Goal: Information Seeking & Learning: Learn about a topic

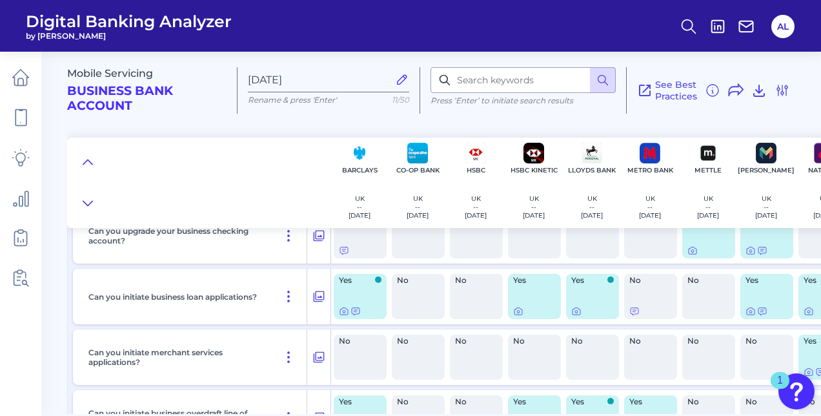
scroll to position [145, 0]
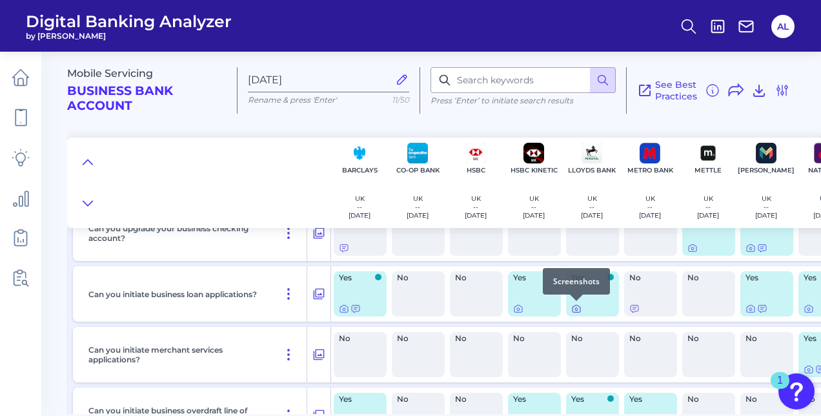
click at [577, 309] on icon at bounding box center [576, 308] width 10 height 10
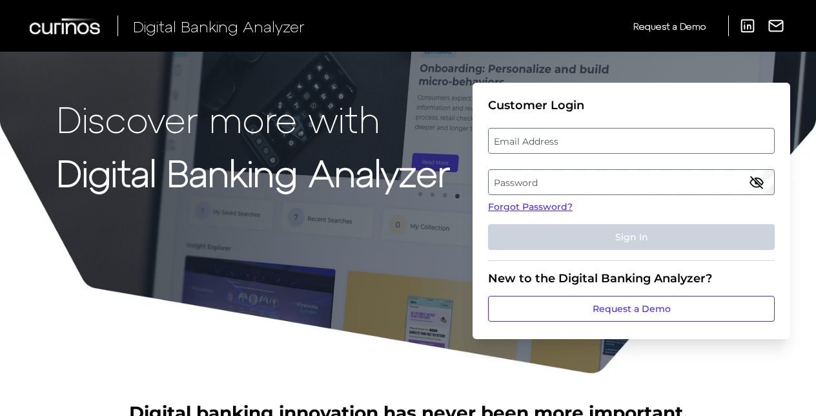
click at [540, 143] on label "Email Address" at bounding box center [631, 140] width 285 height 23
click at [540, 143] on input "email" at bounding box center [631, 141] width 287 height 26
type input "[PERSON_NAME][EMAIL_ADDRESS][DOMAIN_NAME]"
click at [574, 187] on label "Password" at bounding box center [631, 181] width 285 height 23
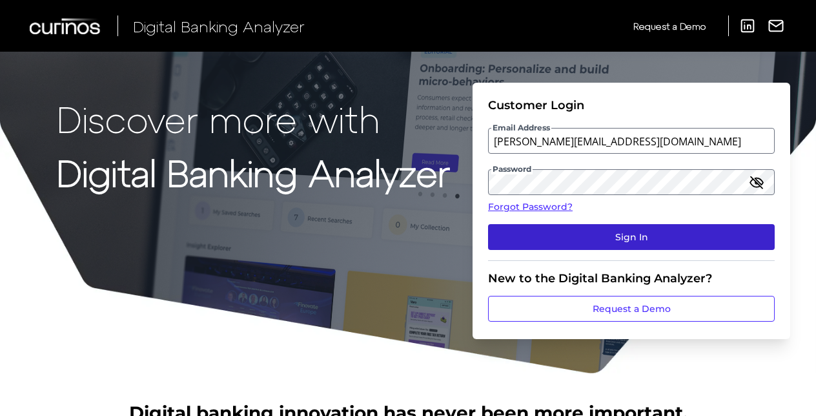
click at [598, 245] on button "Sign In" at bounding box center [631, 237] width 287 height 26
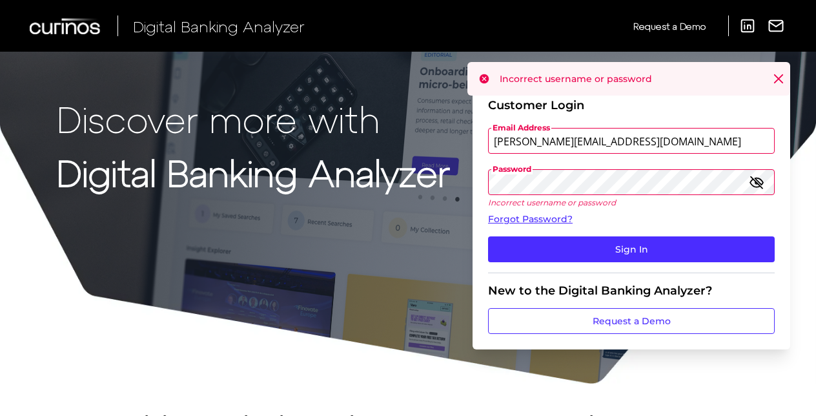
click at [589, 261] on fieldset "Customer Login Email Address [PERSON_NAME][EMAIL_ADDRESS][DOMAIN_NAME] Password…" at bounding box center [631, 185] width 287 height 175
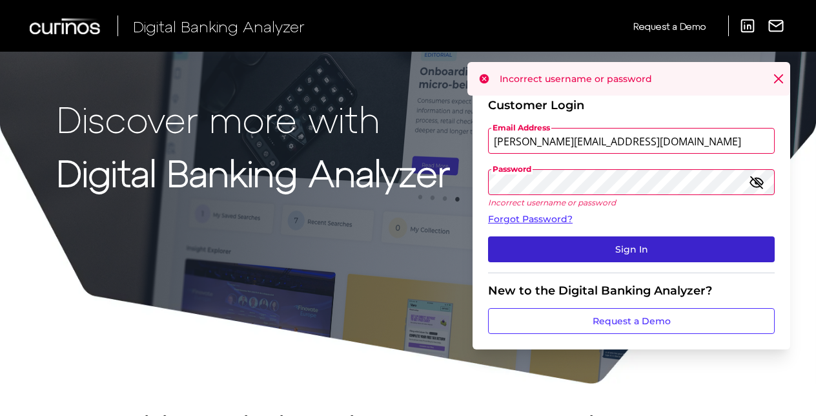
click at [602, 256] on button "Sign In" at bounding box center [631, 249] width 287 height 26
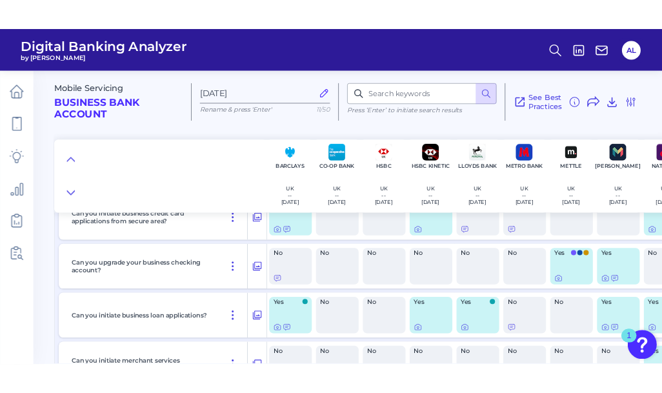
scroll to position [108, 0]
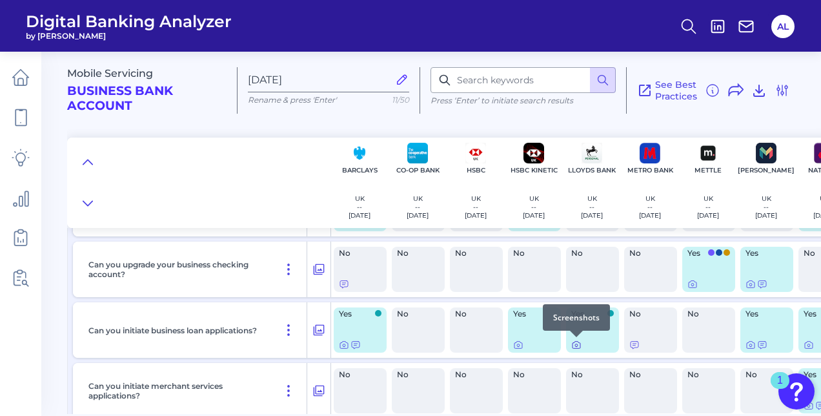
click at [577, 348] on icon at bounding box center [577, 345] width 8 height 7
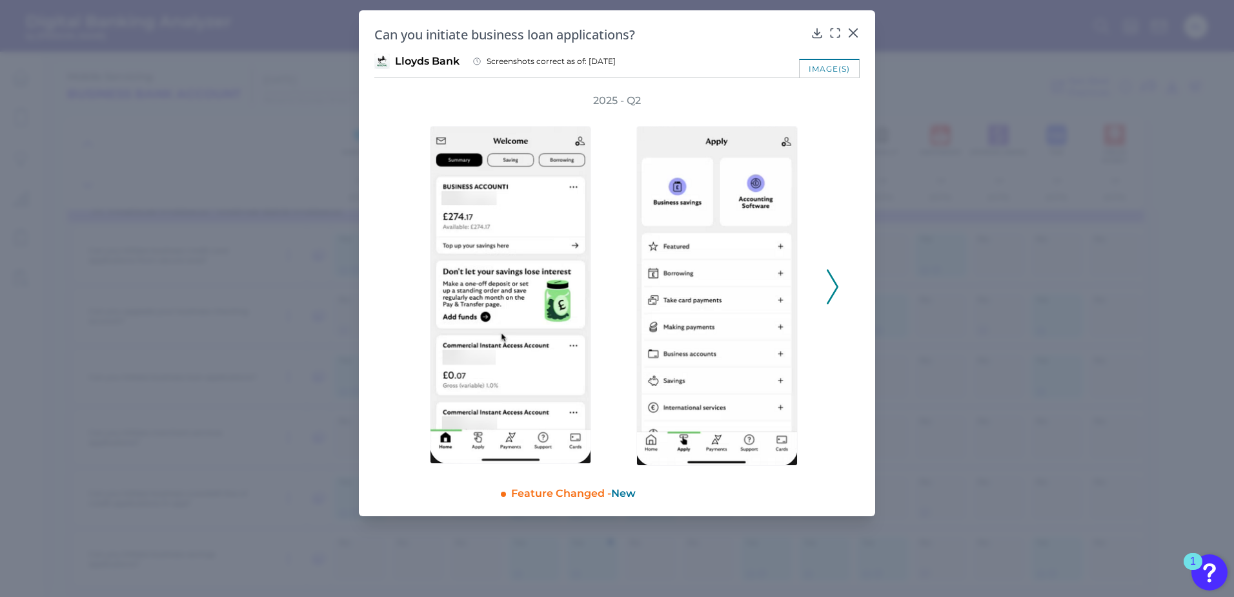
scroll to position [44, 0]
click at [821, 281] on icon at bounding box center [833, 286] width 12 height 35
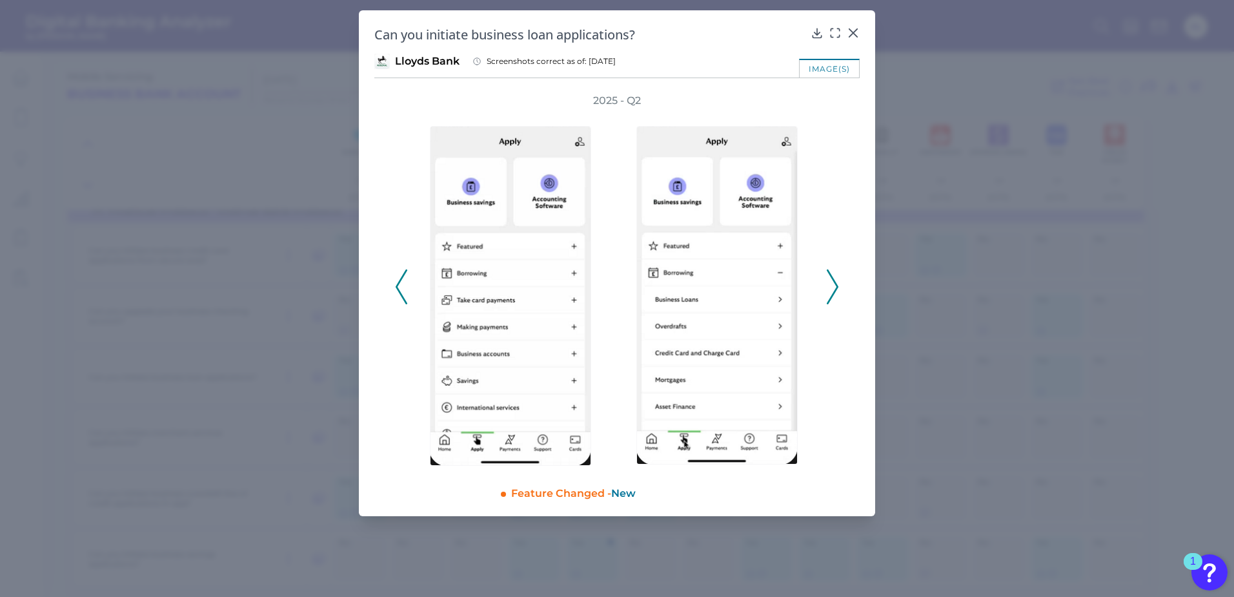
click at [821, 281] on icon at bounding box center [833, 286] width 12 height 35
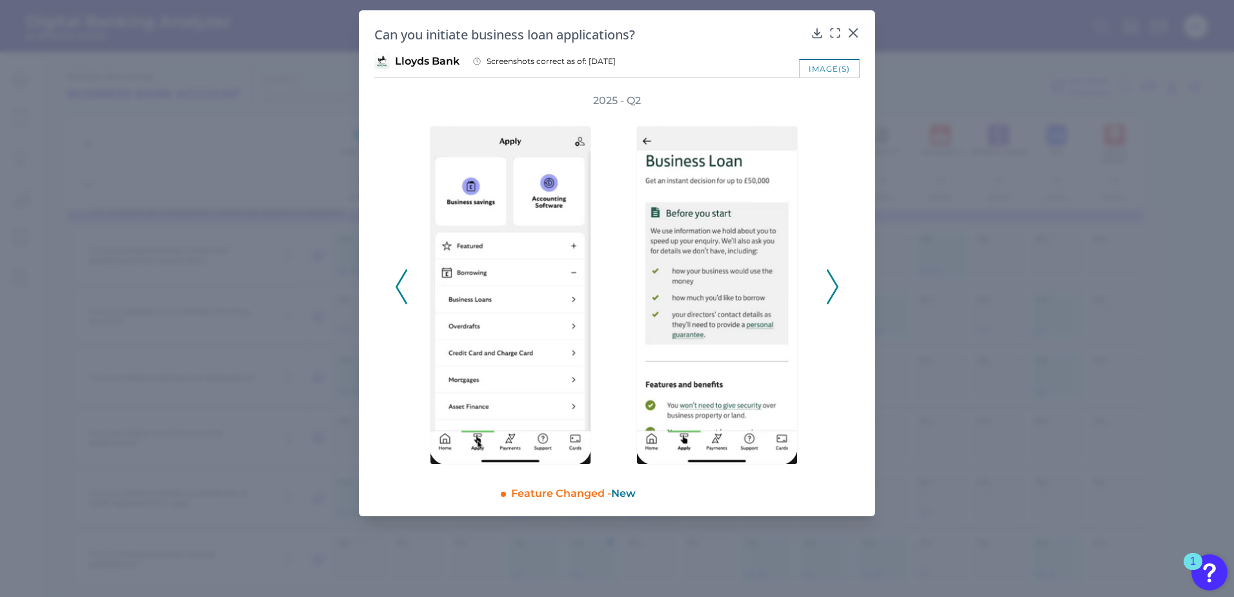
click at [821, 281] on icon at bounding box center [833, 286] width 12 height 35
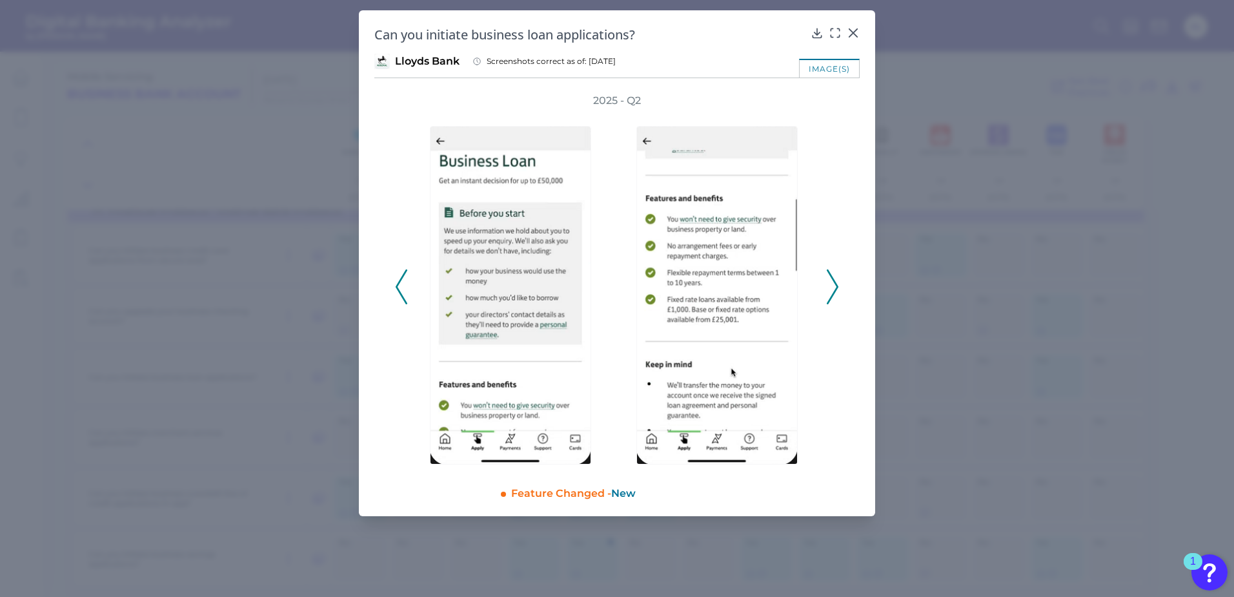
click at [821, 281] on icon at bounding box center [833, 286] width 12 height 35
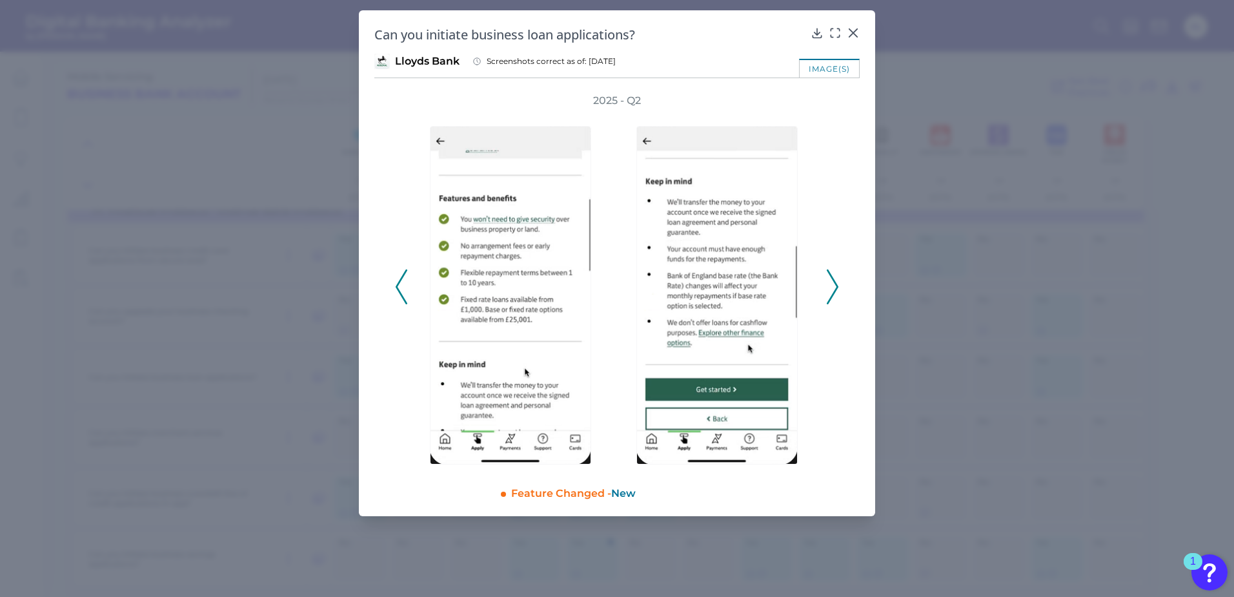
click at [821, 281] on icon at bounding box center [833, 286] width 12 height 35
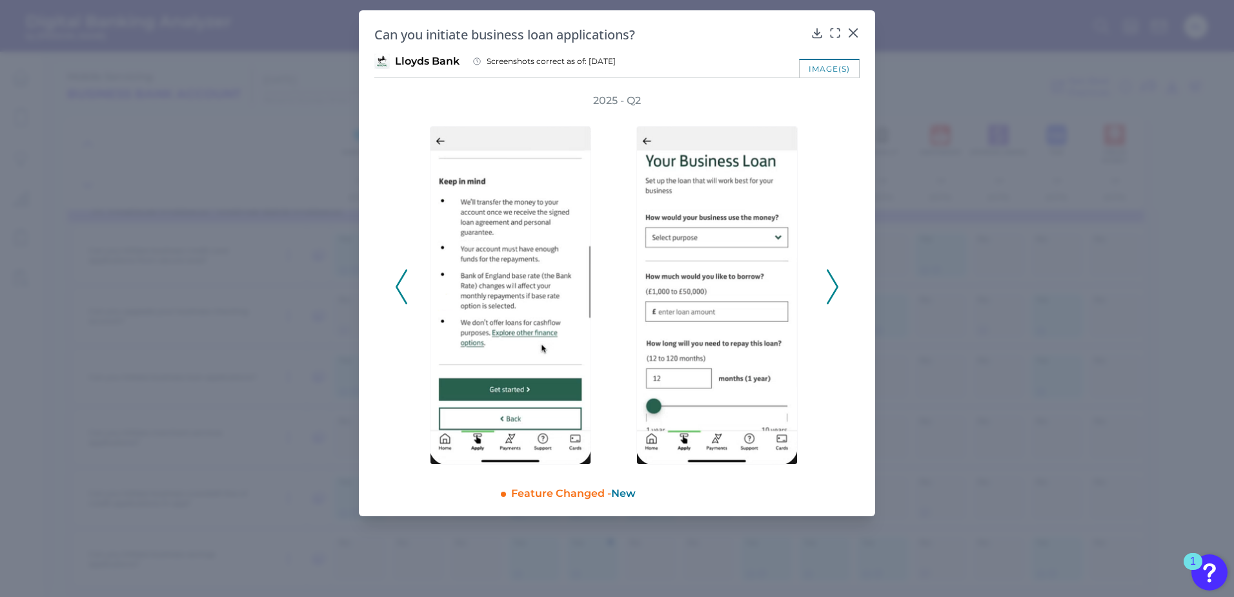
click at [821, 280] on icon at bounding box center [833, 286] width 12 height 35
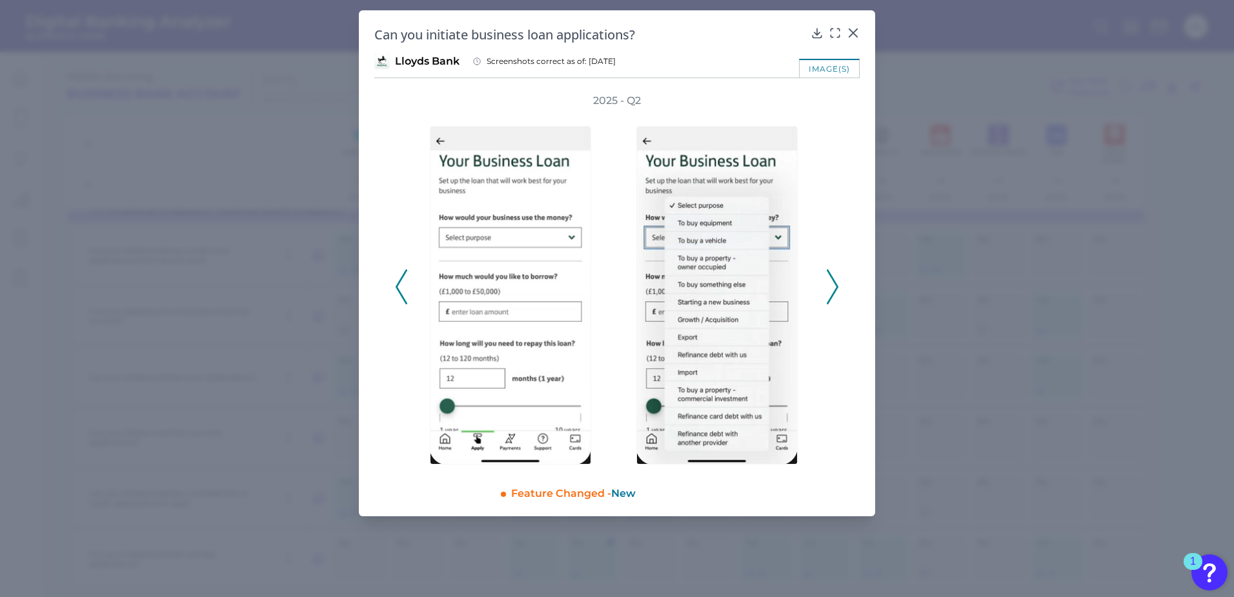
click at [821, 280] on icon at bounding box center [833, 286] width 12 height 35
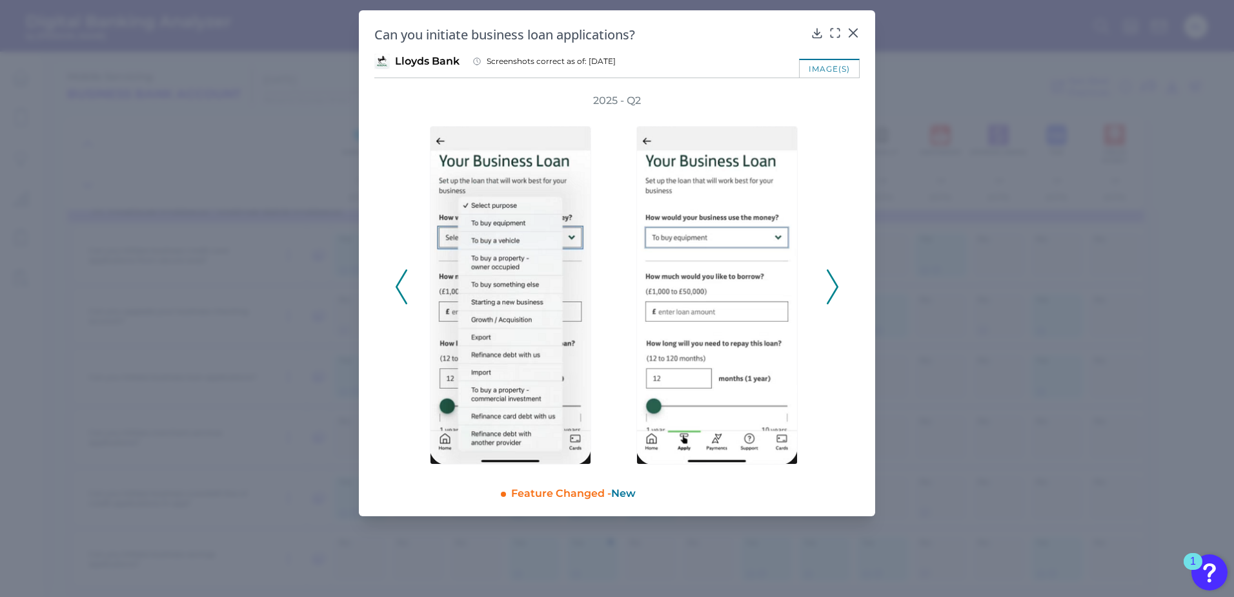
click at [821, 280] on icon at bounding box center [833, 286] width 12 height 35
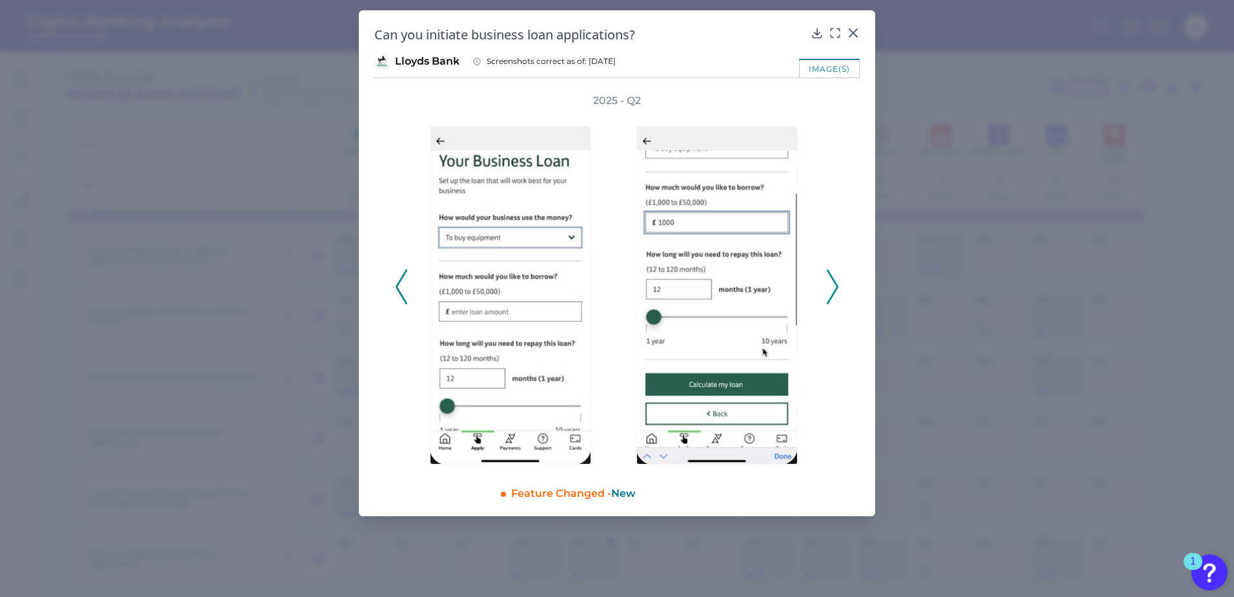
click at [821, 287] on icon at bounding box center [833, 286] width 12 height 35
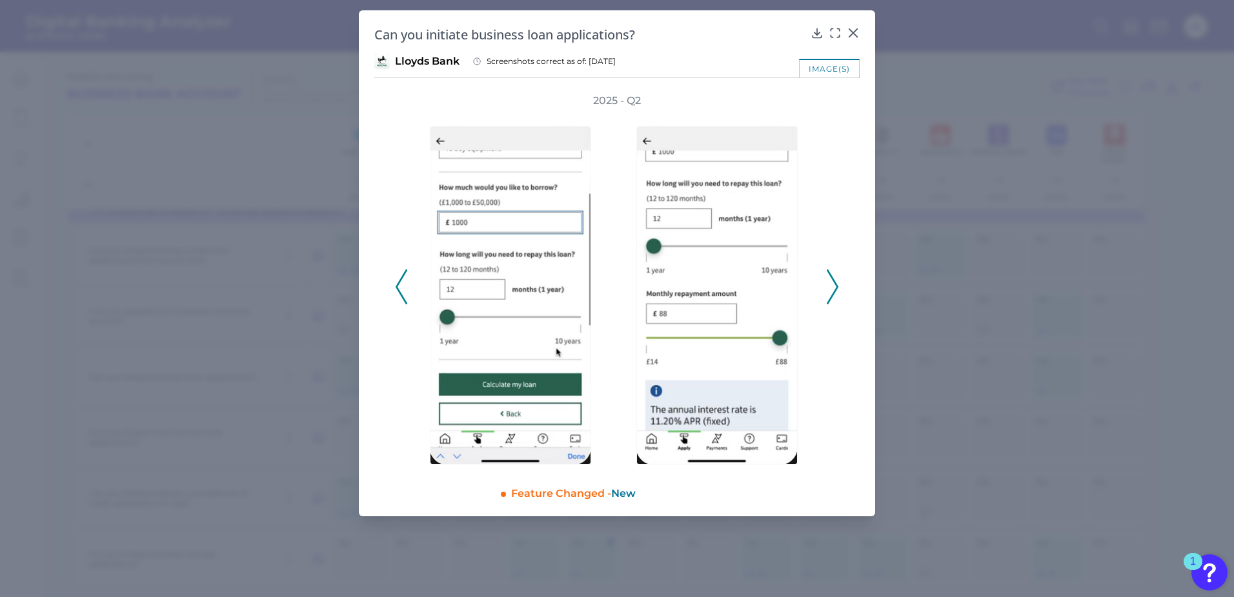
click at [821, 287] on icon at bounding box center [833, 286] width 12 height 35
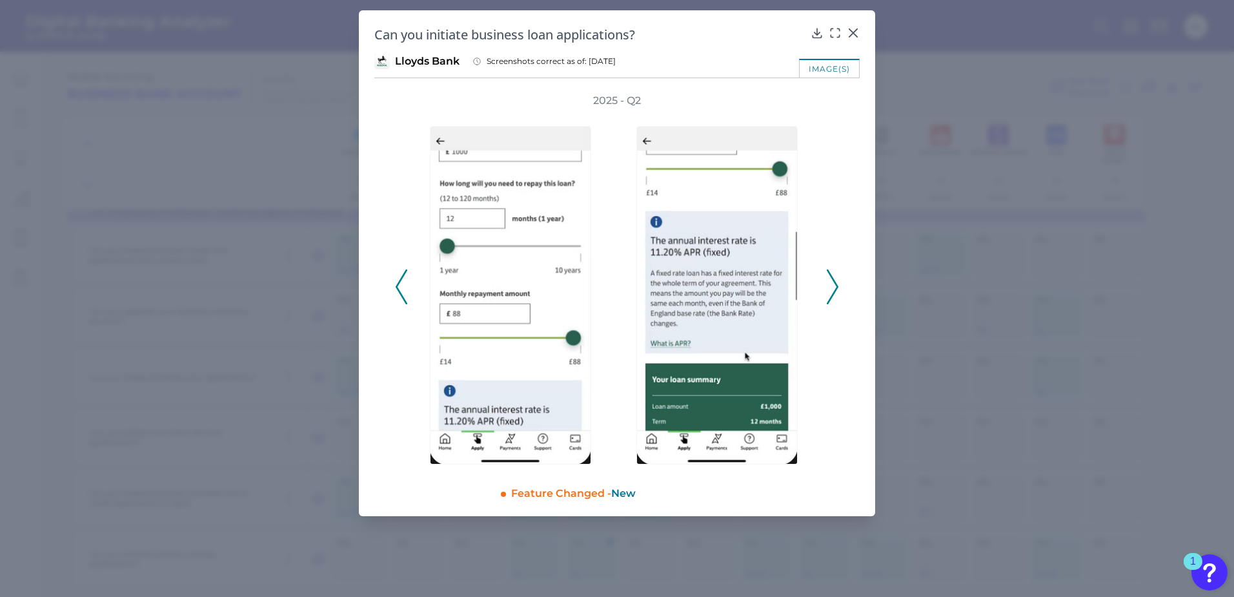
click at [821, 283] on icon at bounding box center [833, 286] width 12 height 35
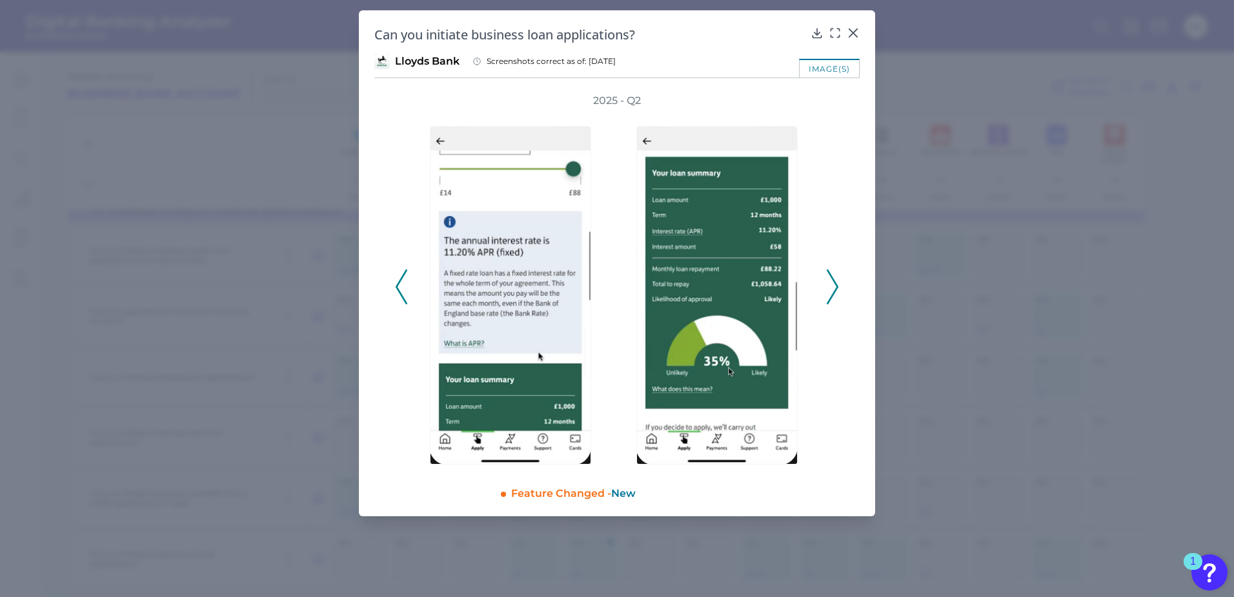
click at [821, 281] on icon at bounding box center [833, 286] width 12 height 35
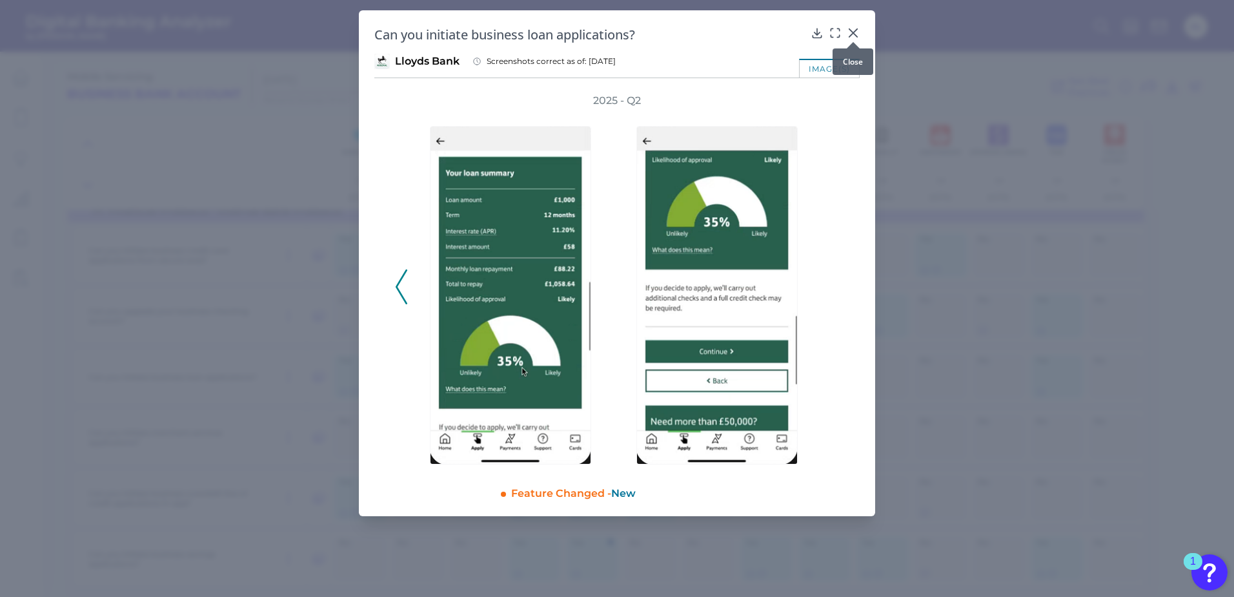
click at [821, 34] on icon at bounding box center [854, 33] width 8 height 8
